Goal: Task Accomplishment & Management: Manage account settings

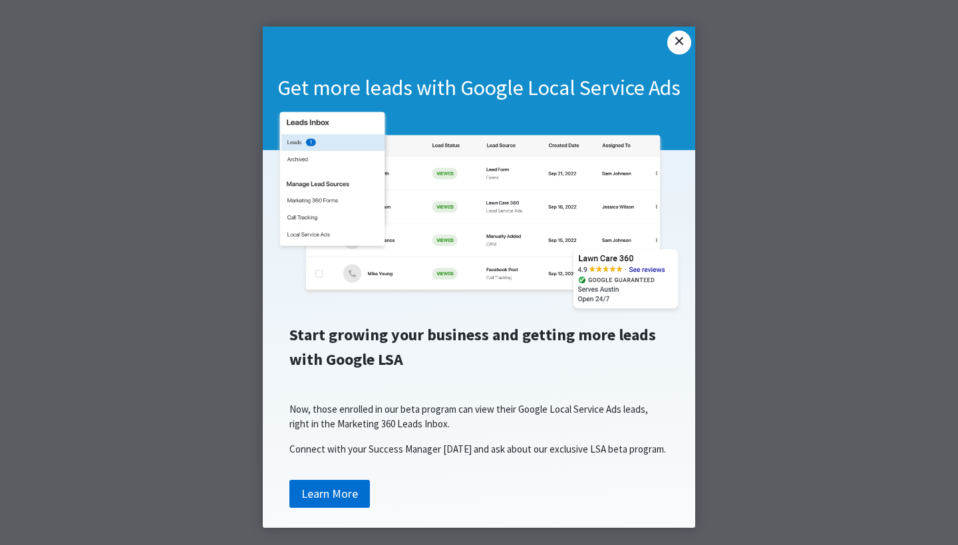
click at [678, 38] on link "×" at bounding box center [679, 43] width 24 height 24
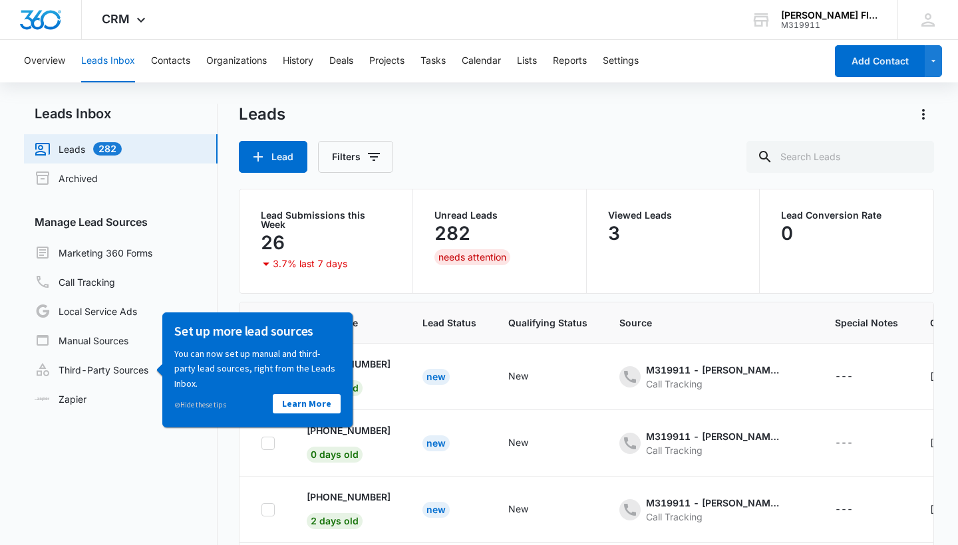
click at [175, 490] on nav "Leads Inbox Leads 282 Archived Manage Lead Sources Marketing 360 Forms Call Tra…" at bounding box center [120, 372] width 193 height 537
click at [115, 289] on link "Call Tracking" at bounding box center [75, 282] width 80 height 16
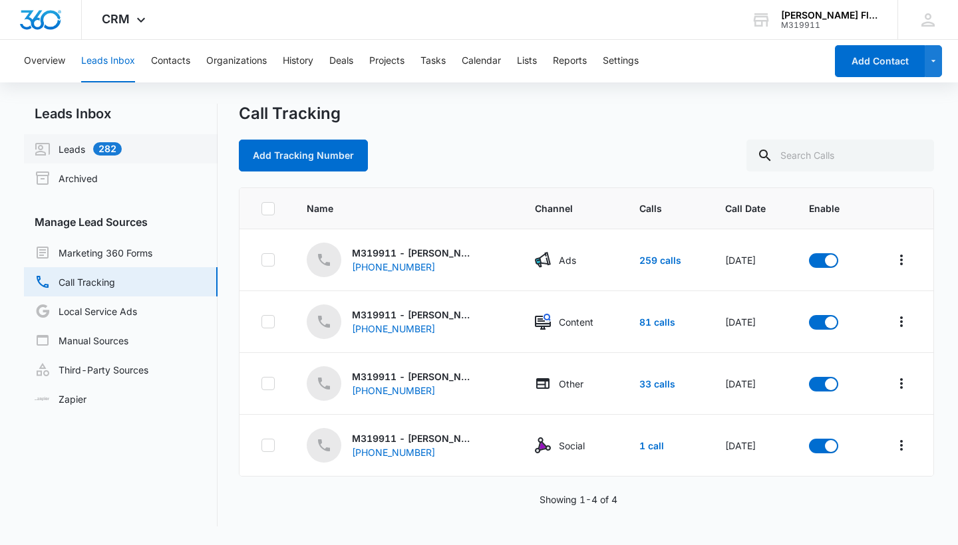
click at [82, 144] on link "Leads 282" at bounding box center [78, 149] width 87 height 16
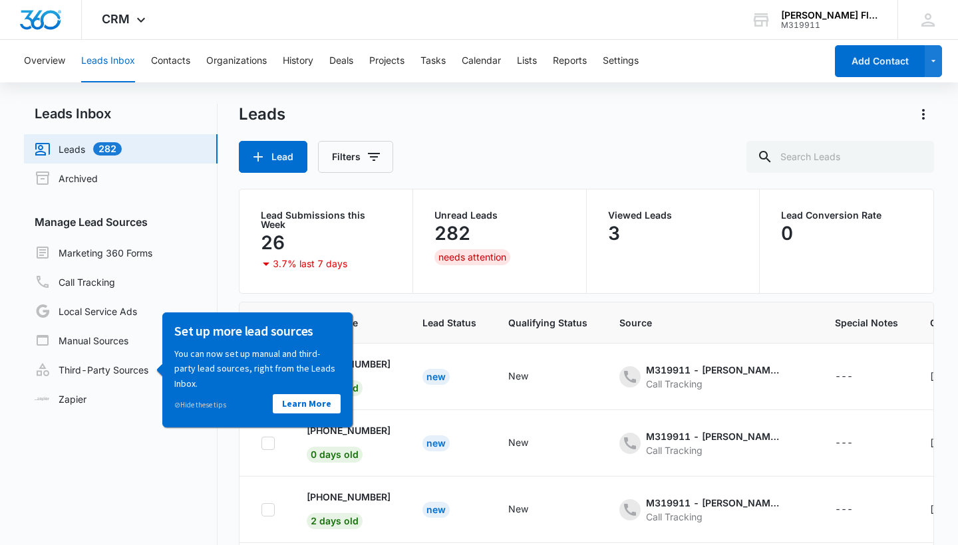
click at [477, 223] on div "282" at bounding box center [499, 233] width 130 height 27
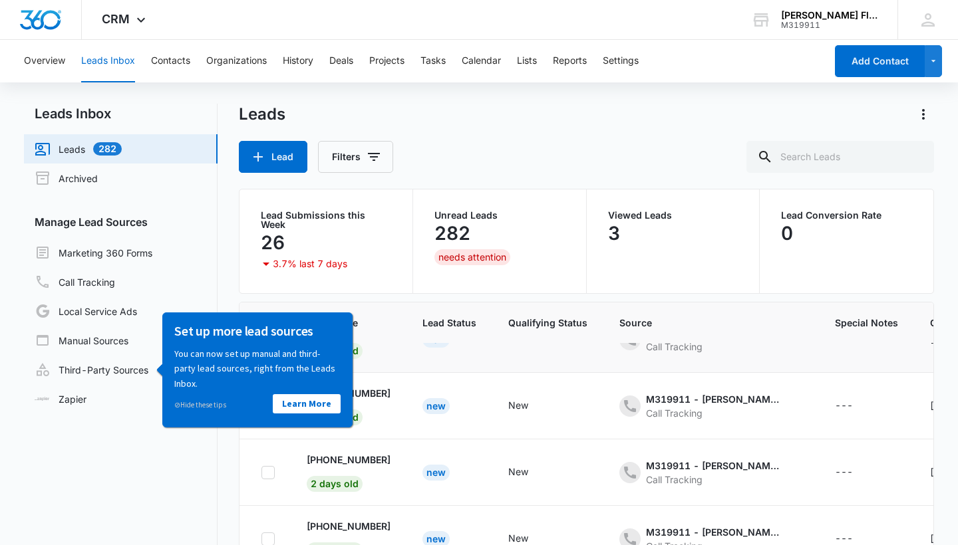
scroll to position [29, 0]
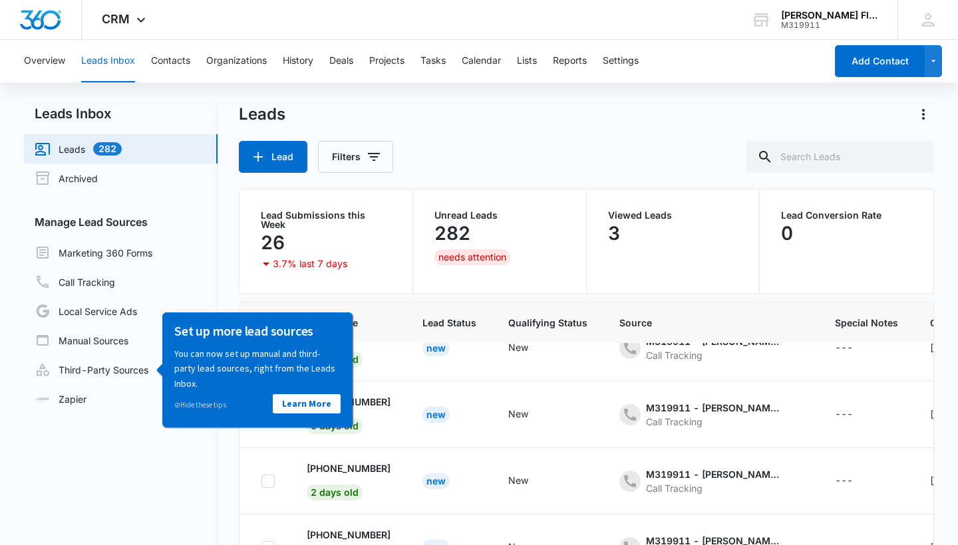
click at [214, 389] on p "You can now set up manual and third-party lead sources, right from the Leads In…" at bounding box center [257, 368] width 166 height 45
click at [197, 408] on link "⊘ Hide these tips" at bounding box center [200, 404] width 52 height 9
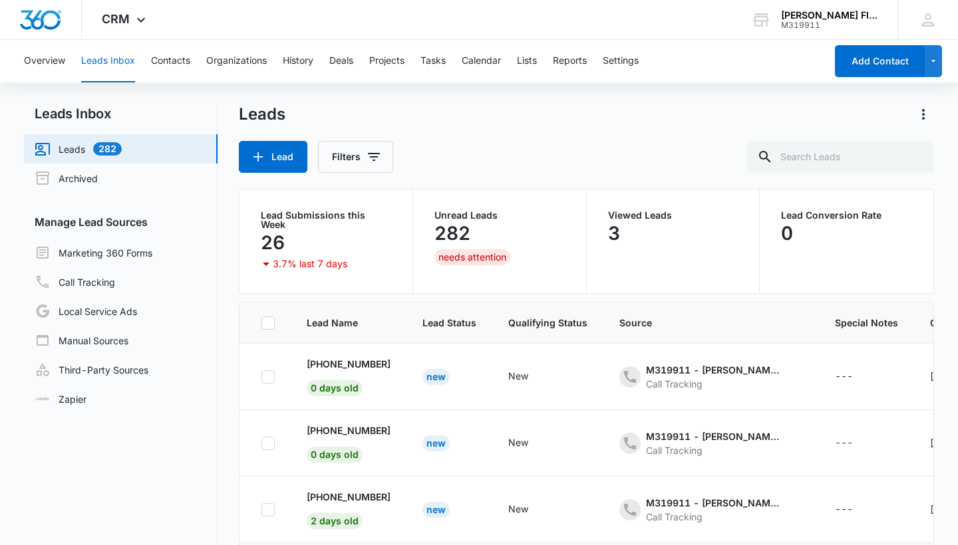
scroll to position [0, 0]
click at [270, 372] on icon at bounding box center [268, 377] width 12 height 12
click at [261, 376] on input "checkbox" at bounding box center [261, 376] width 1 height 1
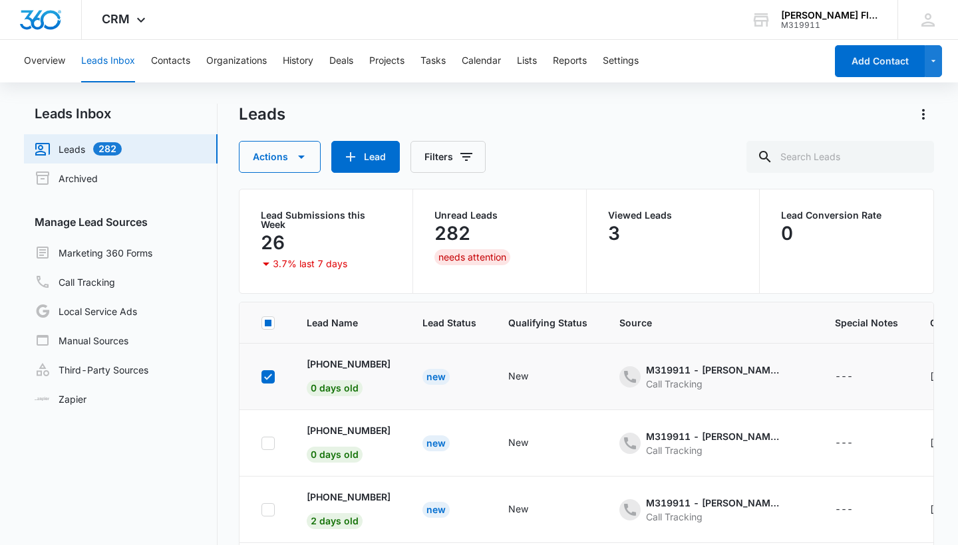
click at [271, 373] on icon at bounding box center [268, 377] width 12 height 12
click at [261, 376] on input "checkbox" at bounding box center [261, 376] width 1 height 1
checkbox input "false"
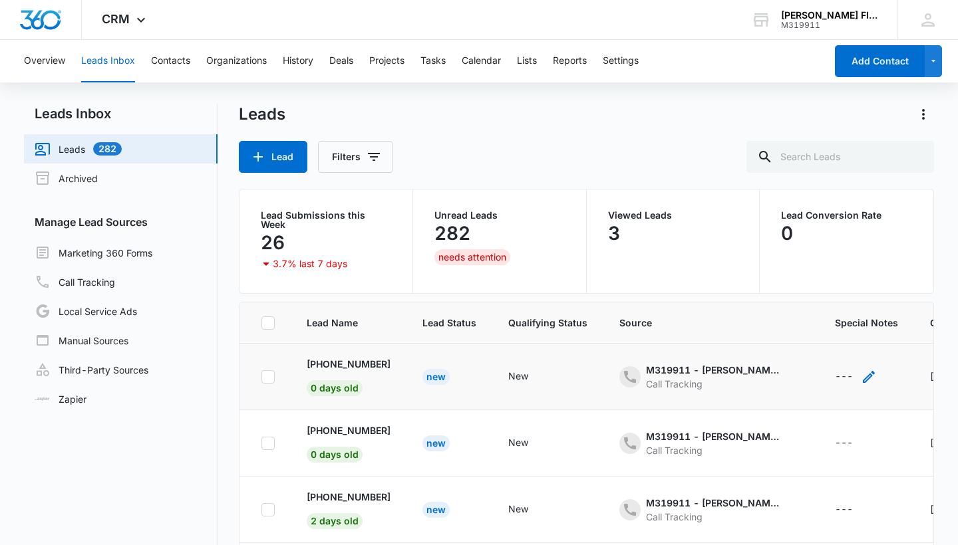
click at [847, 369] on div "---" at bounding box center [843, 377] width 18 height 16
click at [603, 410] on td "New" at bounding box center [547, 443] width 111 height 66
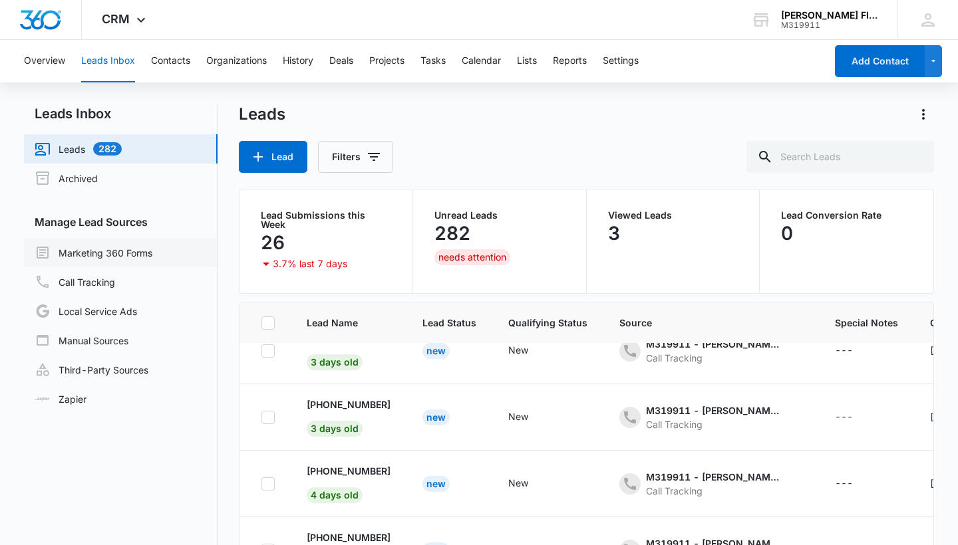
click at [140, 255] on link "Marketing 360 Forms" at bounding box center [94, 253] width 118 height 16
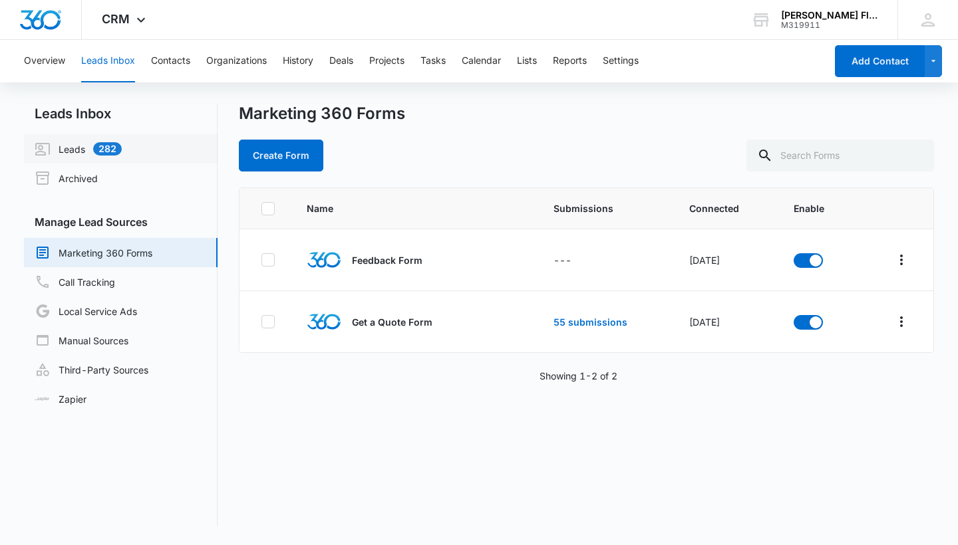
click at [76, 154] on link "Leads 282" at bounding box center [78, 149] width 87 height 16
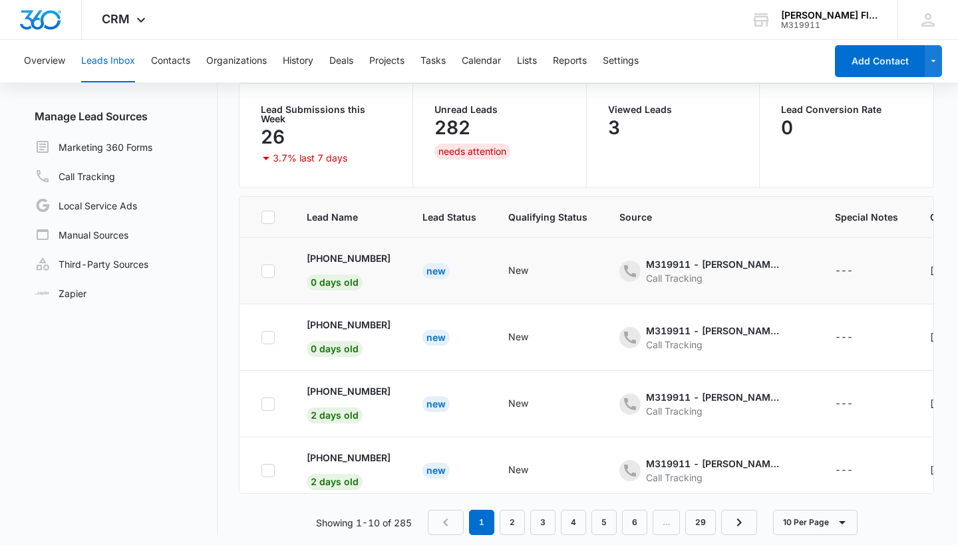
scroll to position [105, 0]
click at [517, 518] on link "2" at bounding box center [511, 523] width 25 height 25
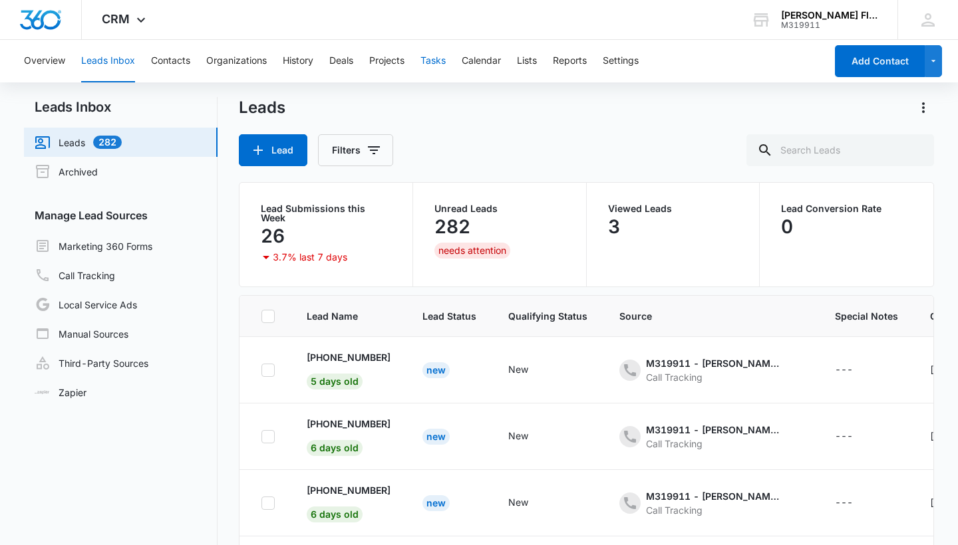
scroll to position [1, 0]
